Goal: Transaction & Acquisition: Book appointment/travel/reservation

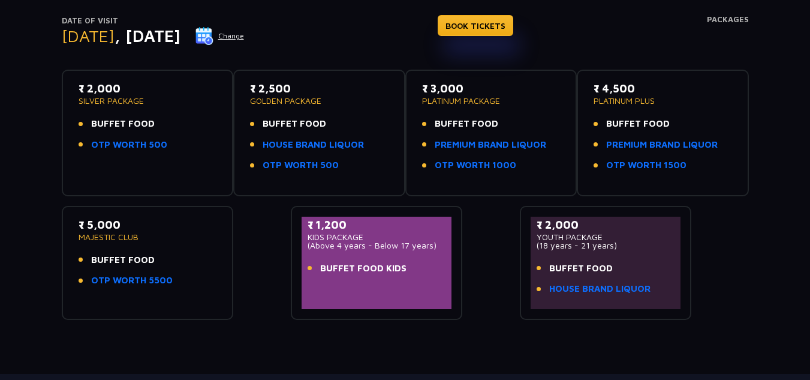
scroll to position [222, 0]
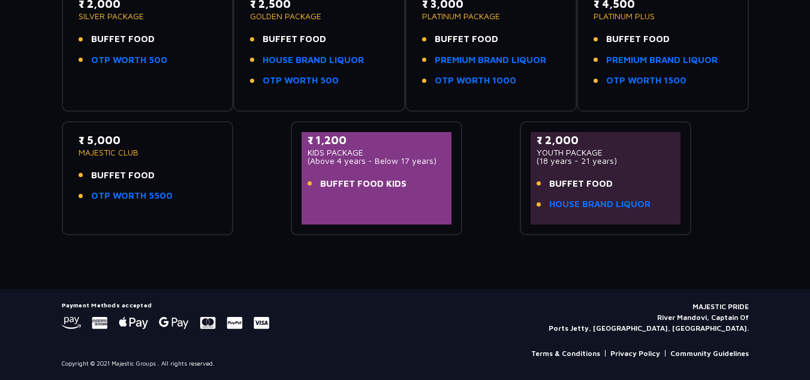
click at [176, 169] on li "BUFFET FOOD" at bounding box center [148, 176] width 139 height 14
click at [140, 194] on link "OTP WORTH 5500" at bounding box center [132, 196] width 82 height 14
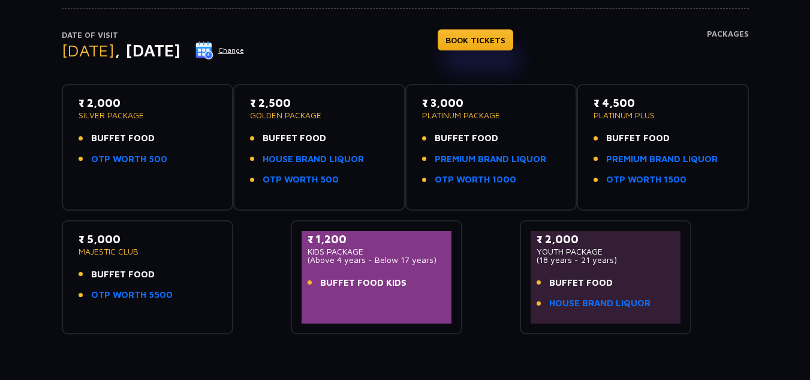
scroll to position [103, 0]
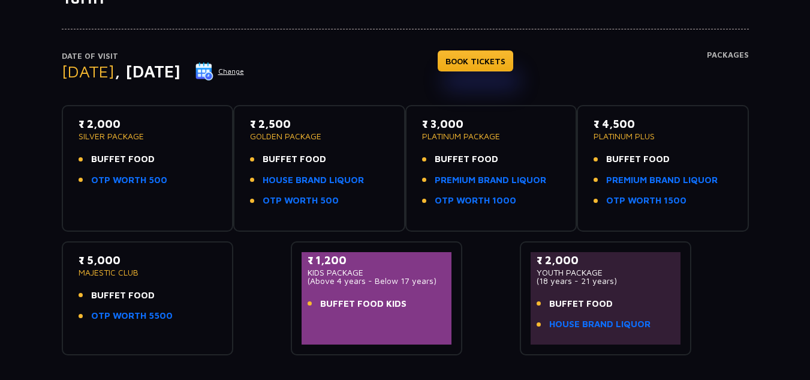
click at [526, 206] on li "OTP WORTH 1000" at bounding box center [491, 201] width 139 height 14
click at [506, 203] on link "OTP WORTH 1000" at bounding box center [476, 201] width 82 height 14
click at [506, 59] on link "BOOK TICKETS" at bounding box center [476, 60] width 76 height 21
